Goal: Task Accomplishment & Management: Use online tool/utility

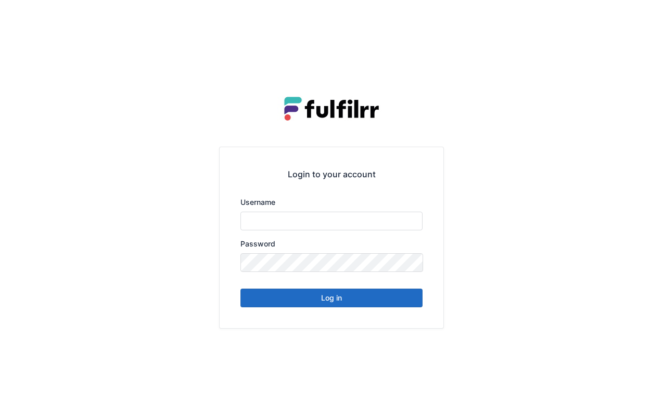
type input "******"
click at [327, 300] on button "Log in" at bounding box center [331, 298] width 182 height 19
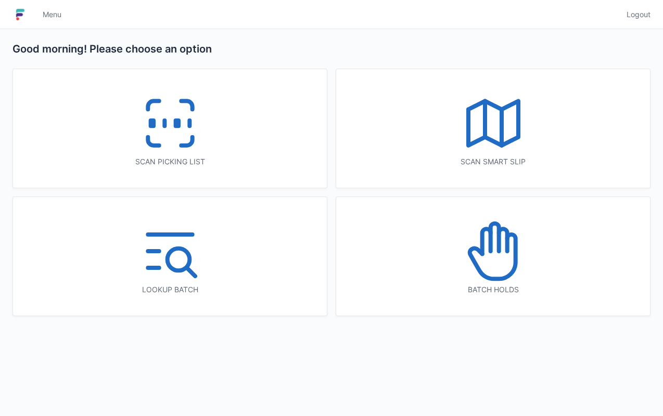
click at [174, 142] on icon at bounding box center [170, 123] width 67 height 67
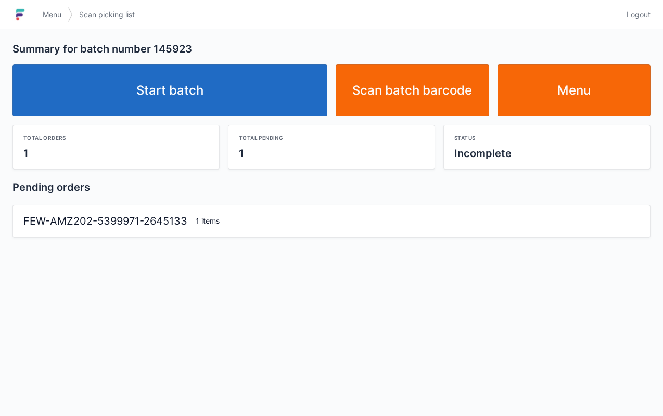
click at [238, 93] on link "Start batch" at bounding box center [169, 91] width 315 height 52
